Goal: Task Accomplishment & Management: Manage account settings

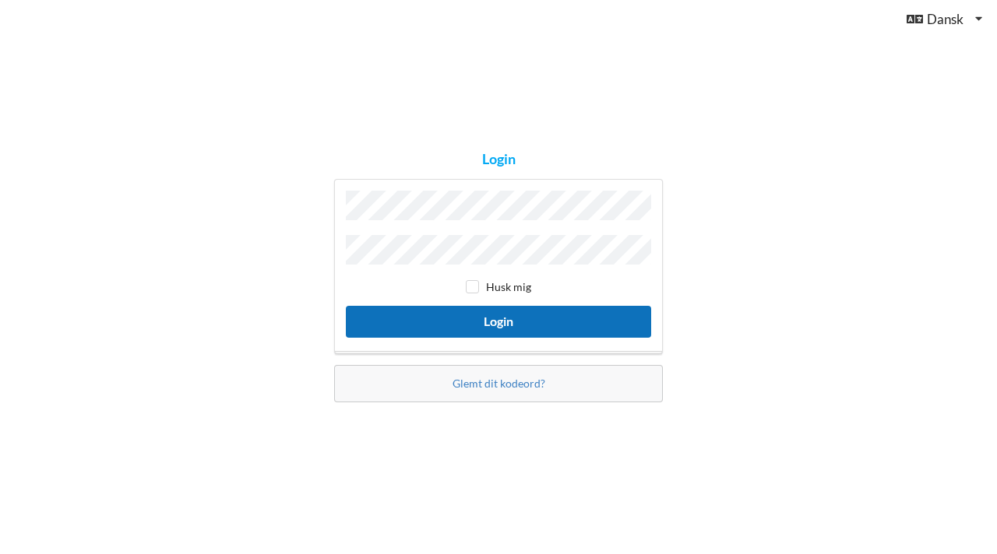
click at [501, 318] on button "Login" at bounding box center [498, 322] width 305 height 32
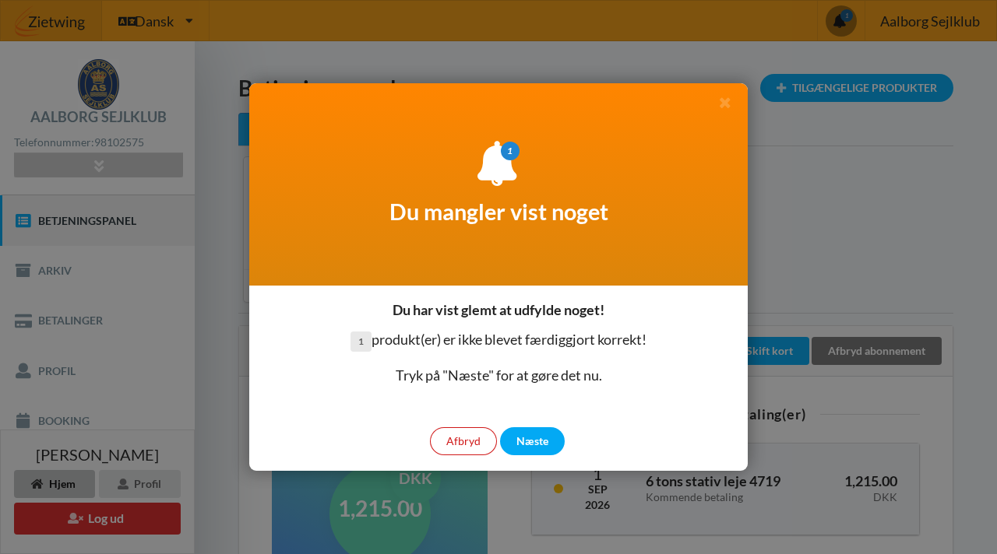
click at [483, 446] on div "Afbryd" at bounding box center [463, 441] width 67 height 28
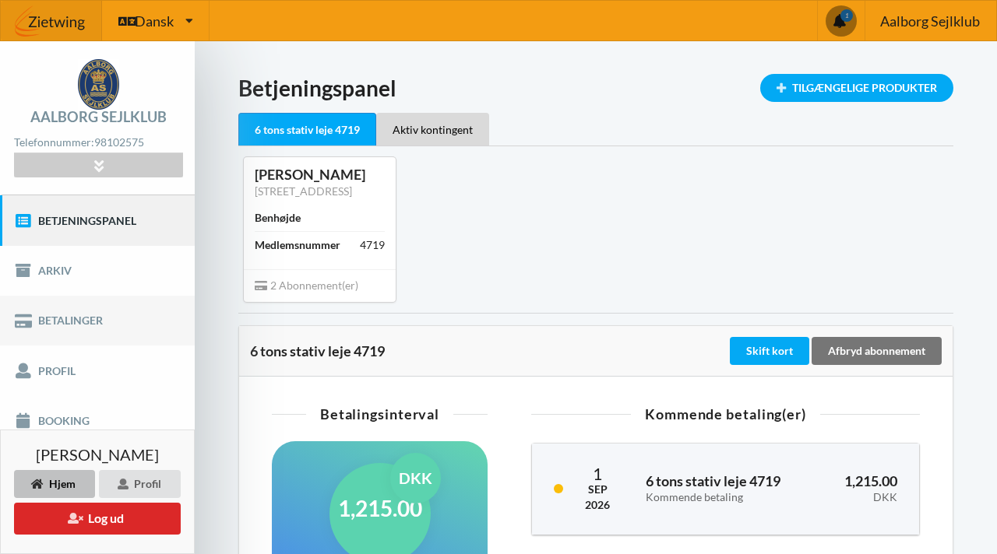
click at [86, 316] on link "Betalinger" at bounding box center [97, 321] width 195 height 50
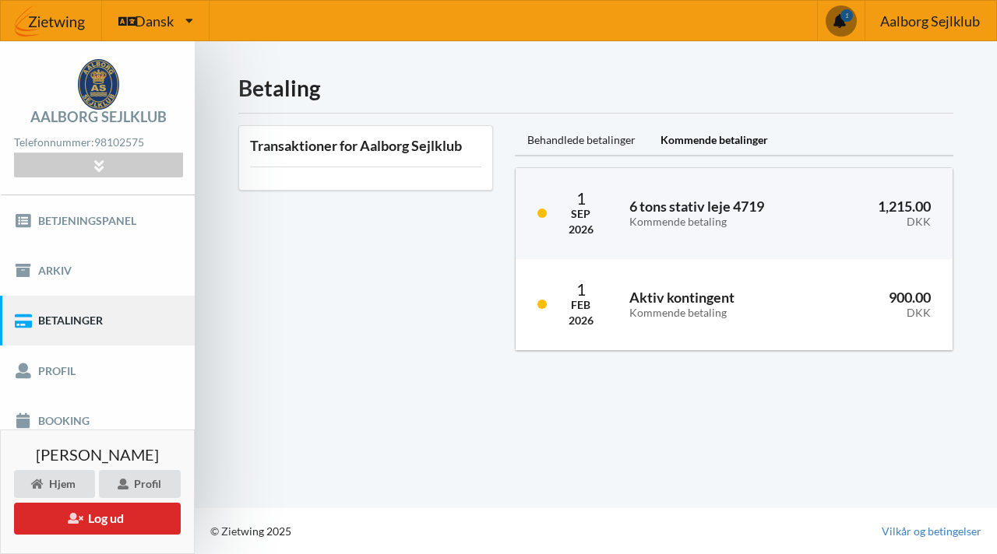
click at [72, 321] on link "Betalinger" at bounding box center [97, 321] width 195 height 50
click at [575, 142] on div "Behandlede betalinger" at bounding box center [581, 140] width 133 height 31
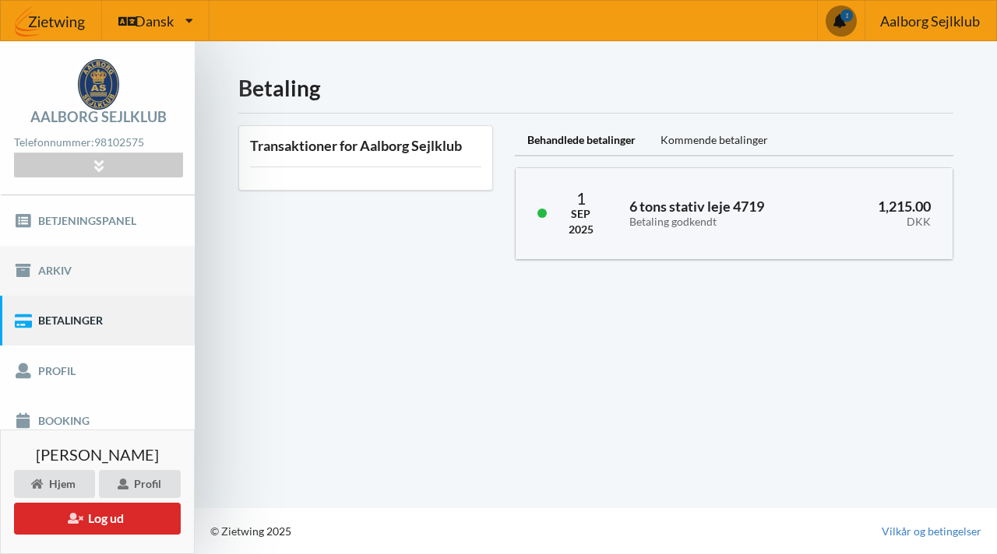
click at [59, 277] on link "Arkiv" at bounding box center [97, 271] width 195 height 50
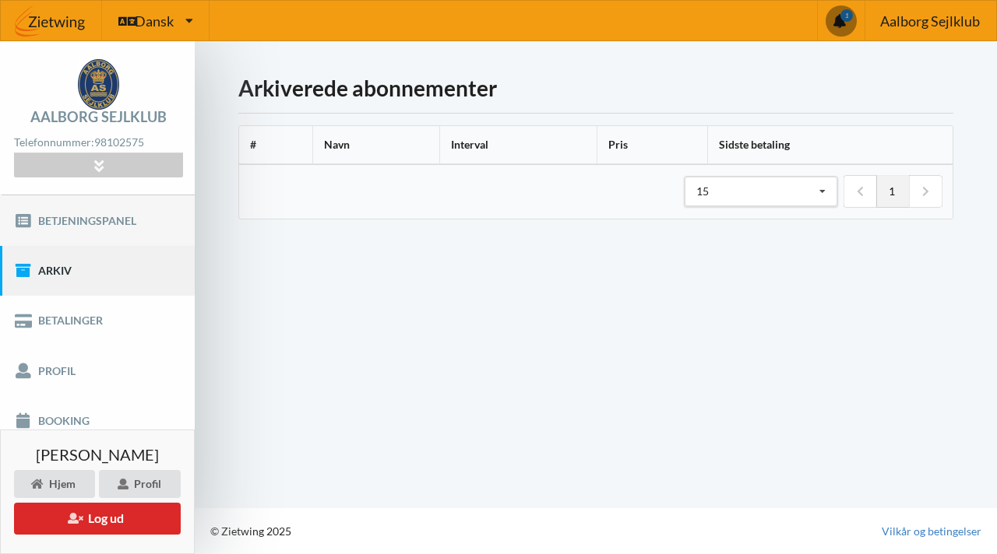
click at [97, 223] on link "Betjeningspanel" at bounding box center [97, 220] width 195 height 50
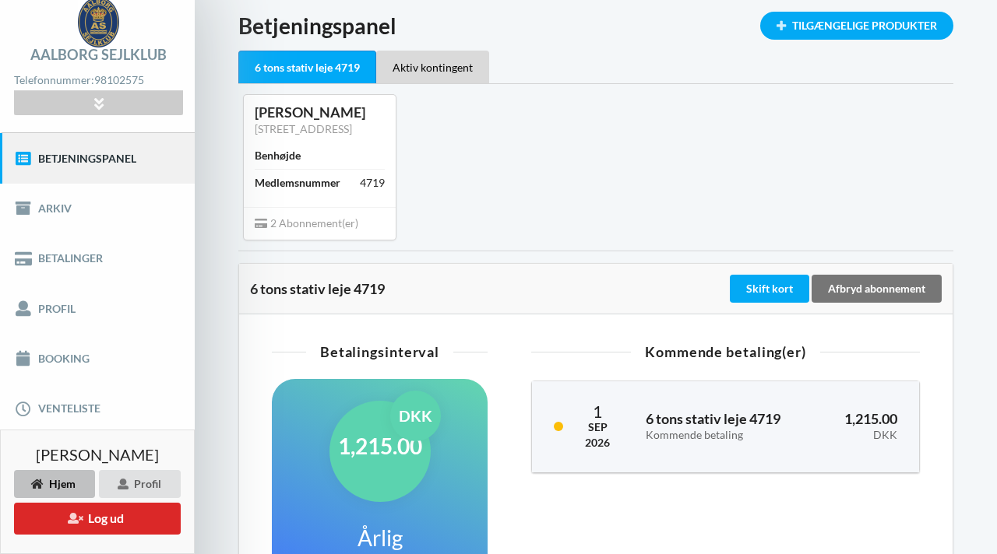
scroll to position [59, 0]
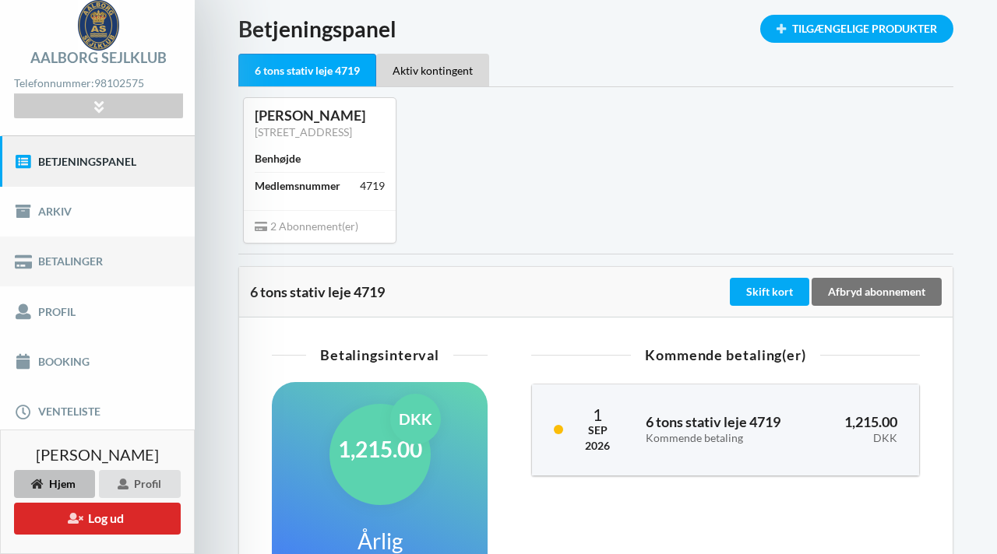
click at [82, 264] on link "Betalinger" at bounding box center [97, 262] width 195 height 50
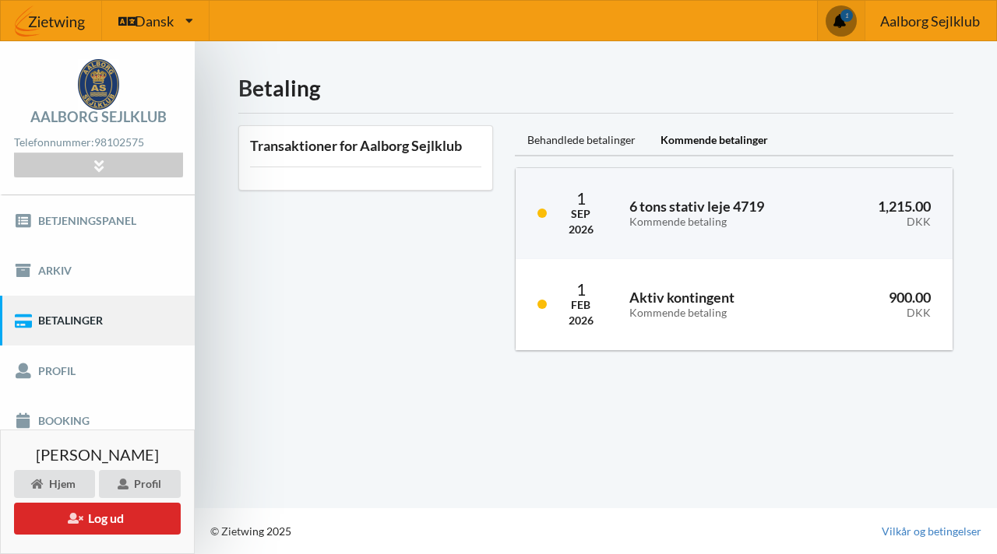
click at [837, 17] on span at bounding box center [840, 20] width 31 height 31
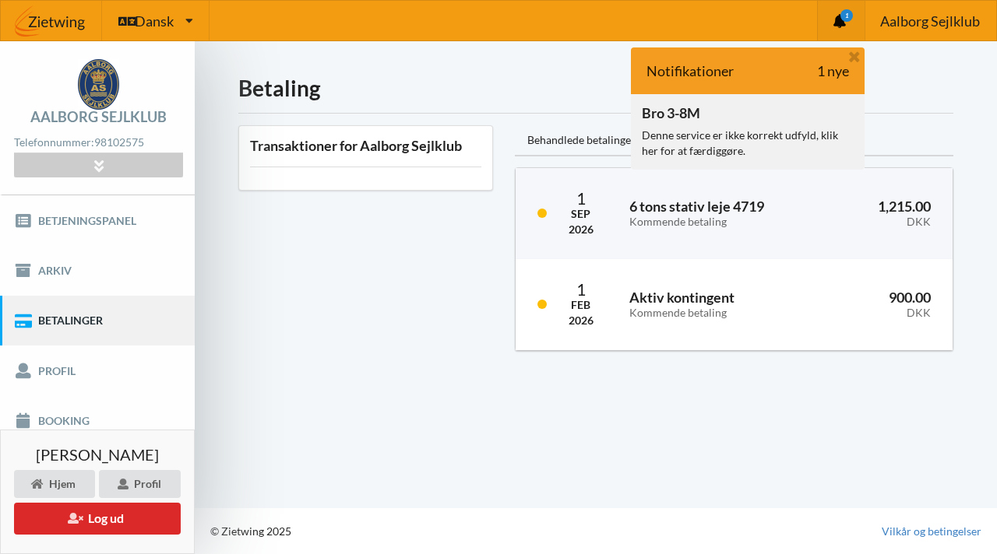
click at [720, 133] on div "Denne service er ikke korrekt udfyld, klik her for at færdiggøre." at bounding box center [748, 143] width 212 height 31
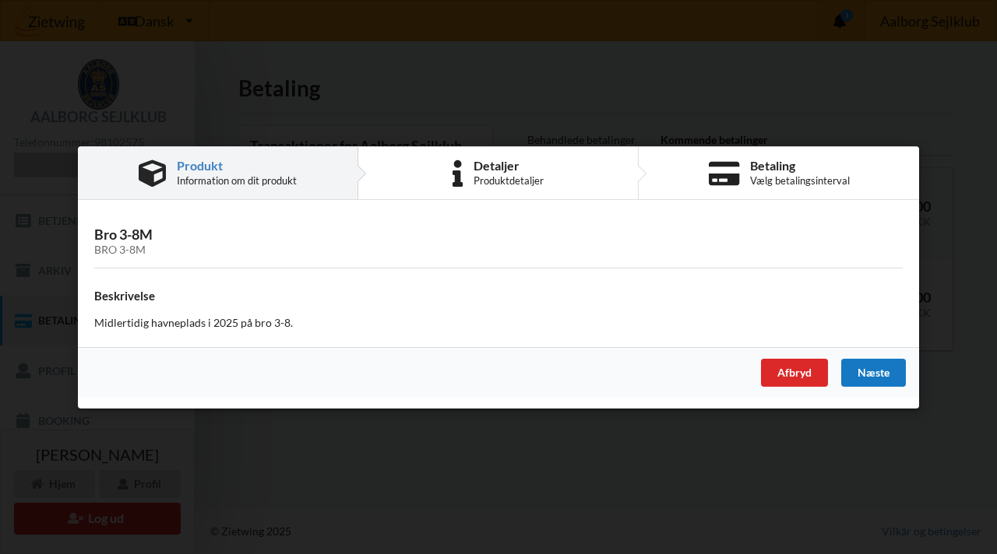
click at [880, 378] on div "Næste" at bounding box center [873, 372] width 65 height 28
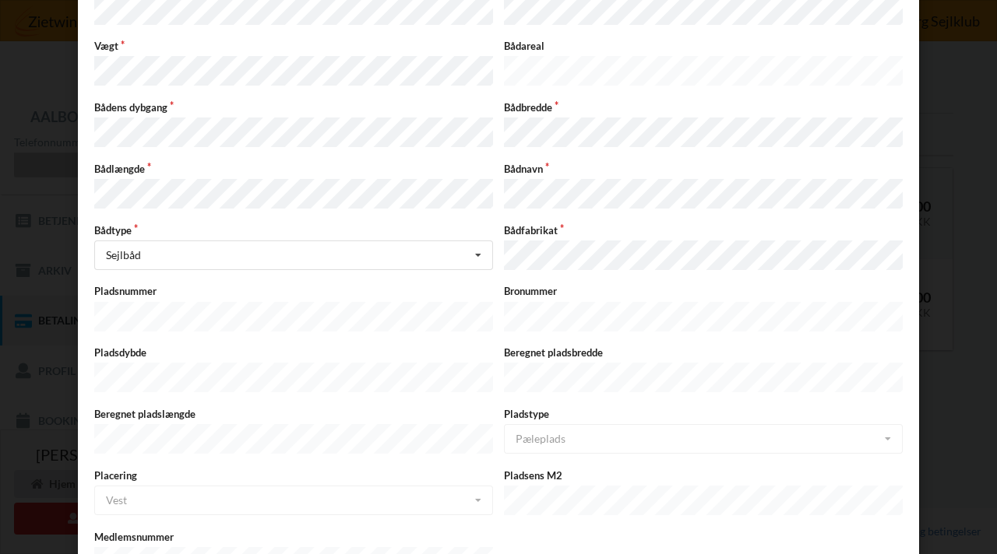
scroll to position [346, 0]
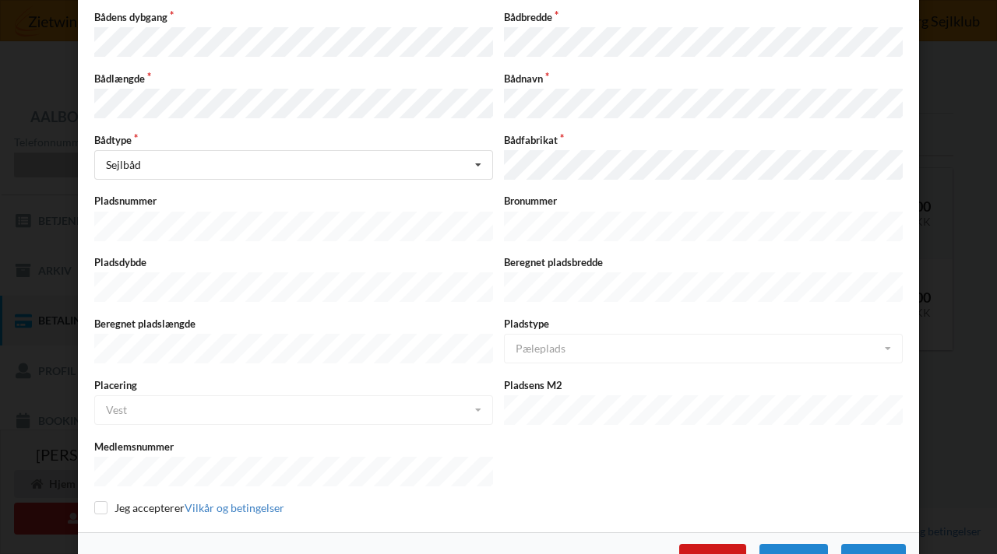
click at [691, 544] on div "Afbryd" at bounding box center [712, 558] width 67 height 28
